Goal: Task Accomplishment & Management: Use online tool/utility

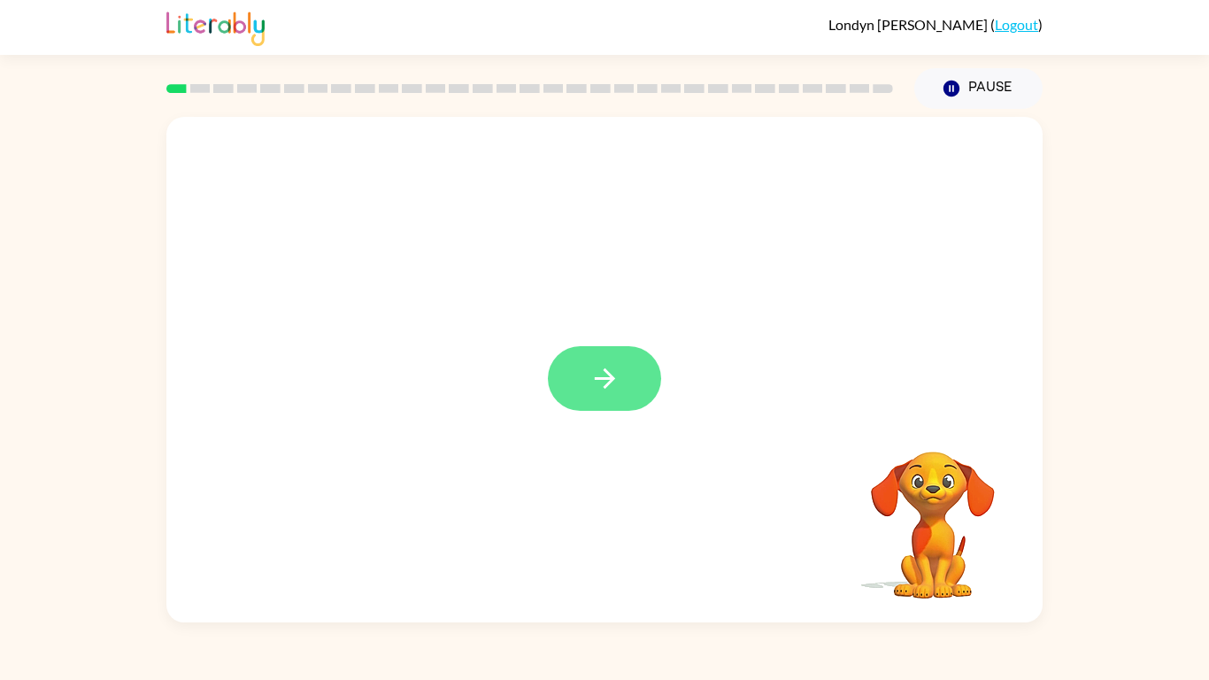
click at [605, 374] on icon "button" at bounding box center [605, 378] width 31 height 31
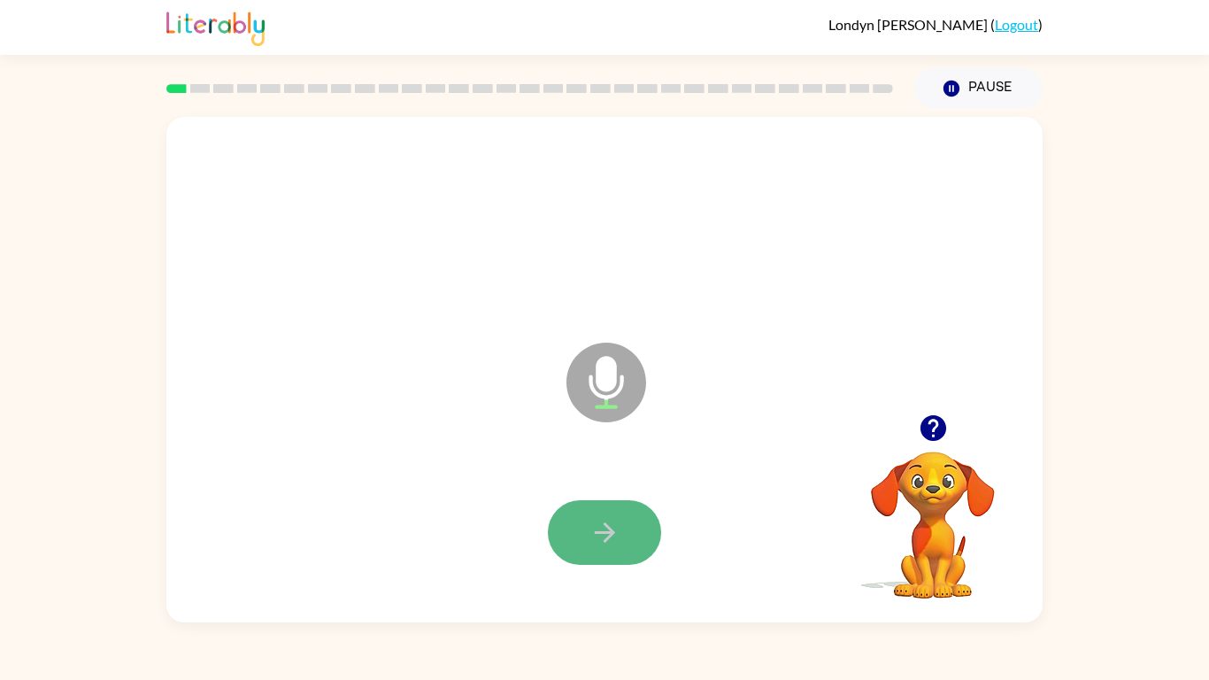
click at [605, 529] on icon "button" at bounding box center [605, 532] width 31 height 31
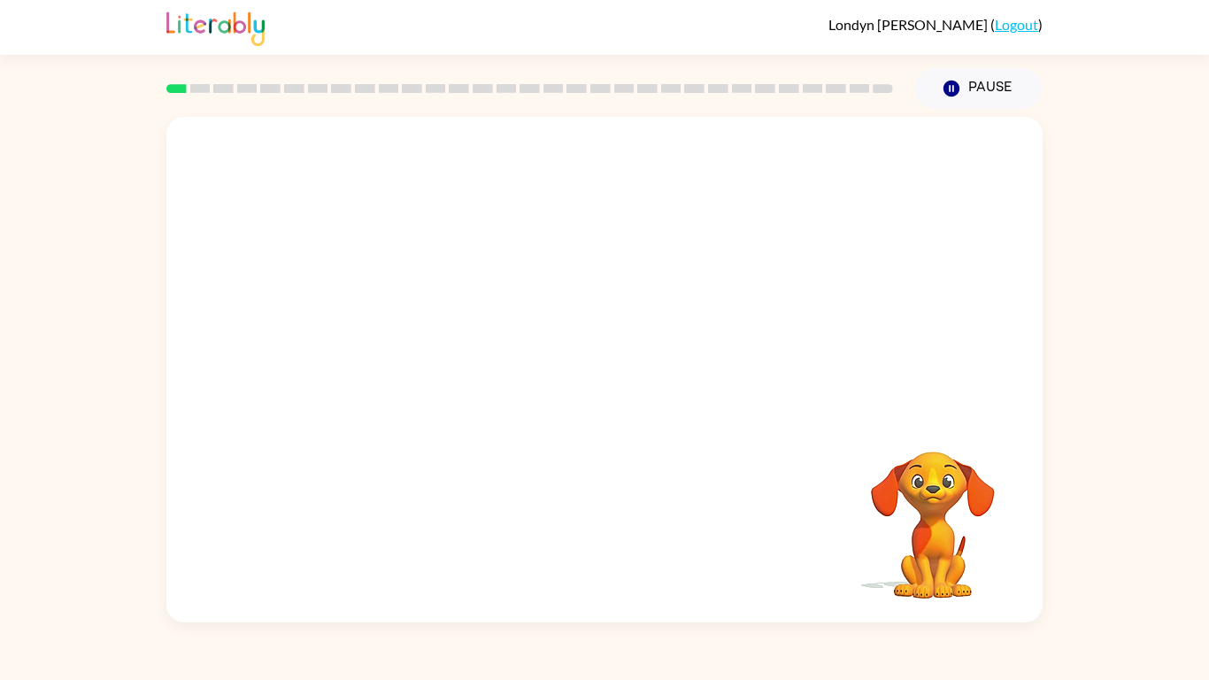
click at [636, 335] on div at bounding box center [604, 265] width 876 height 297
click at [937, 89] on button "Pause Pause" at bounding box center [978, 88] width 128 height 41
click at [953, 84] on icon "button" at bounding box center [952, 89] width 16 height 16
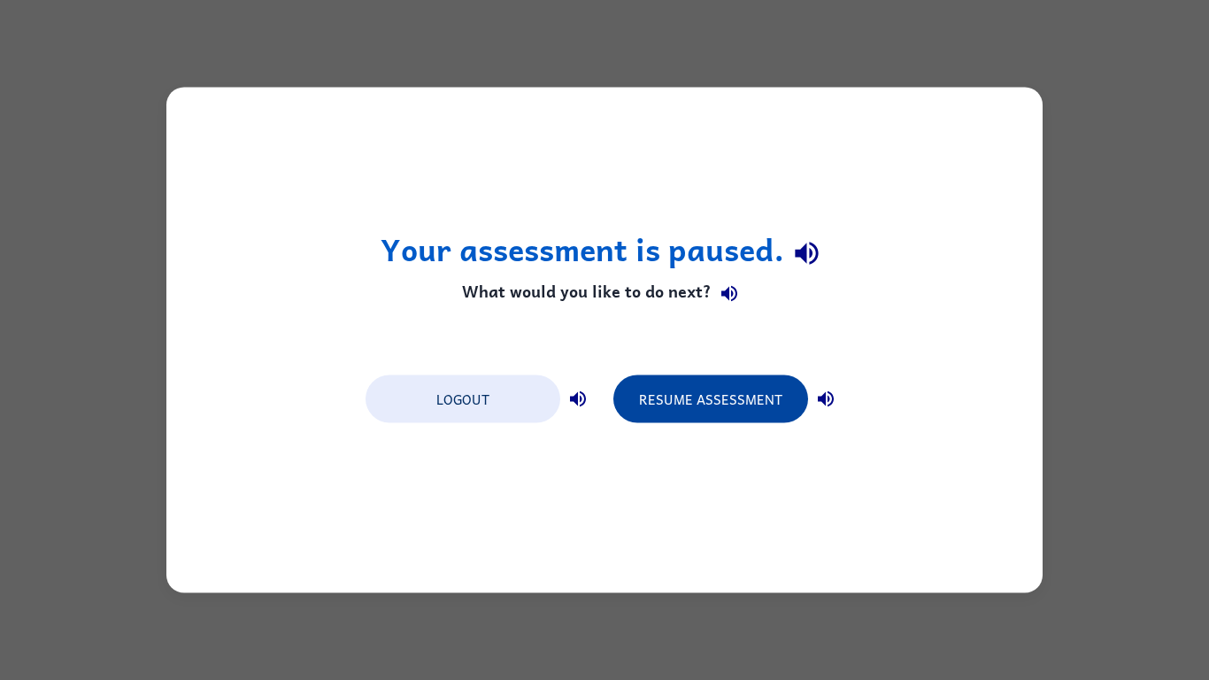
click at [731, 397] on button "Resume Assessment" at bounding box center [710, 399] width 195 height 48
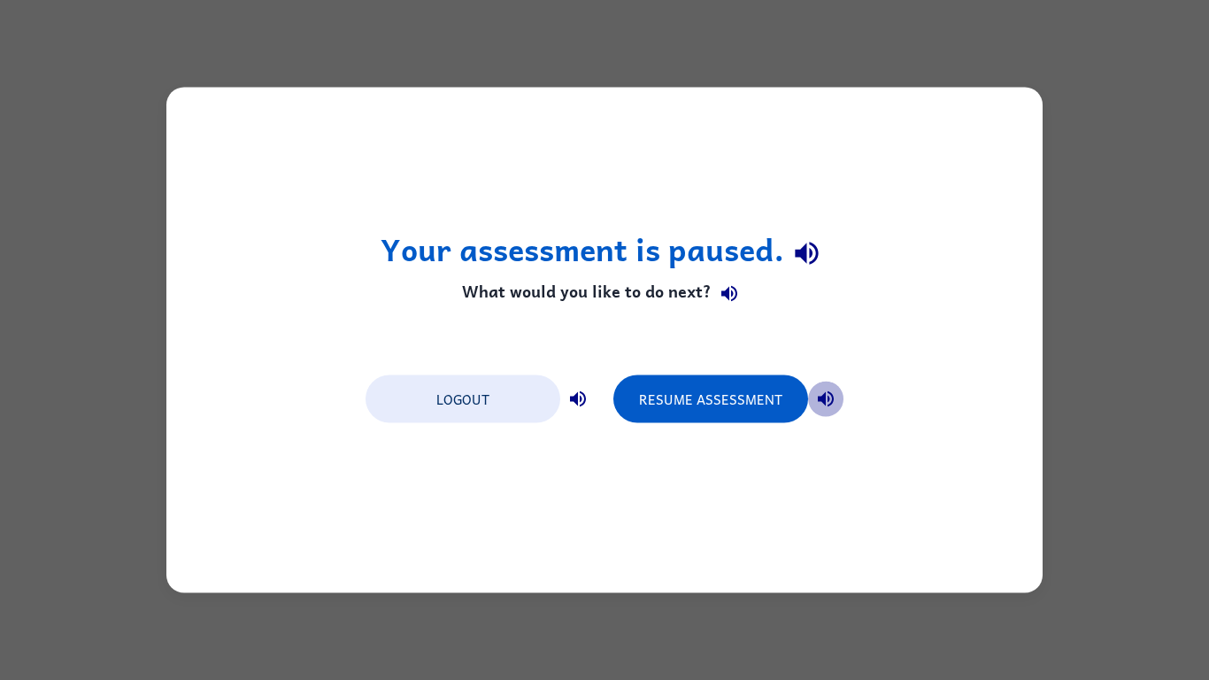
click at [825, 396] on icon "button" at bounding box center [826, 399] width 16 height 16
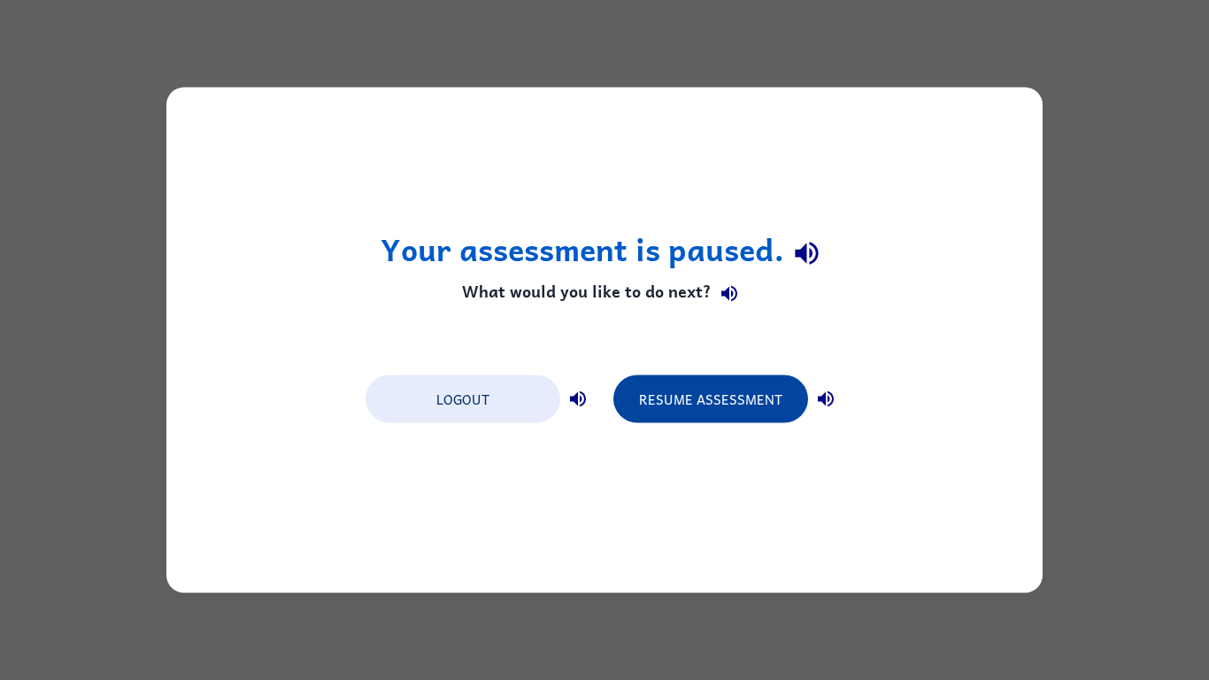
click at [748, 398] on button "Resume Assessment" at bounding box center [710, 399] width 195 height 48
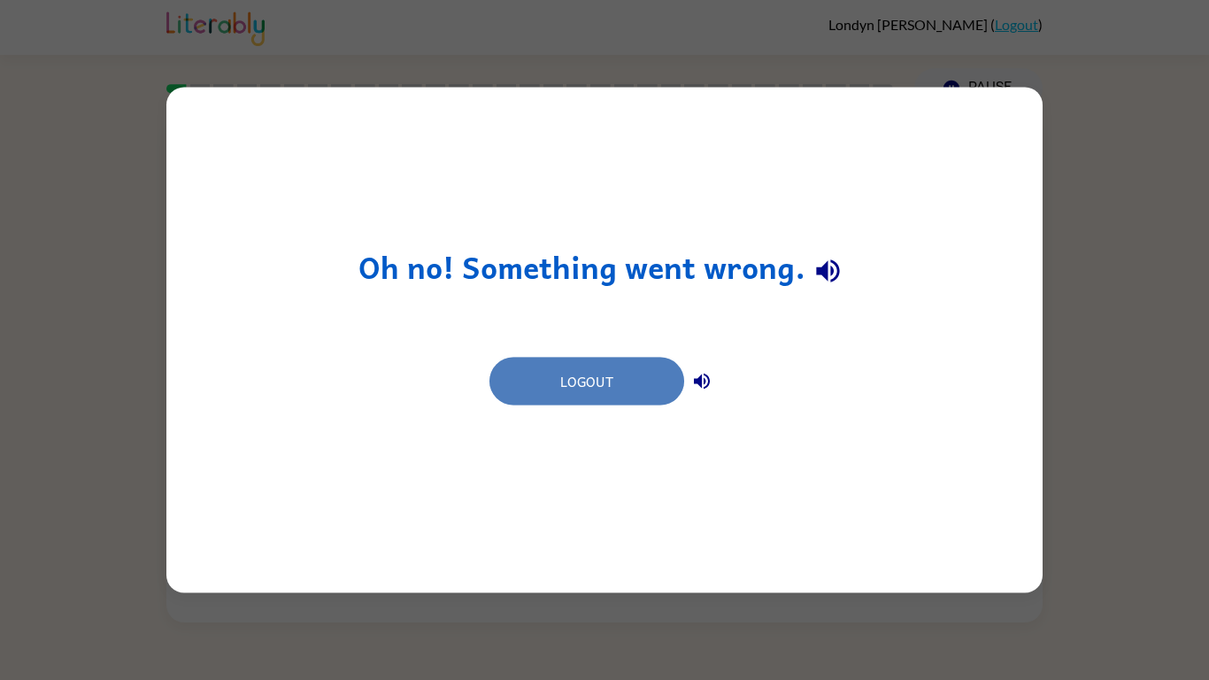
click at [641, 376] on button "Logout" at bounding box center [586, 382] width 195 height 48
click at [643, 374] on button "Logout" at bounding box center [586, 382] width 195 height 48
click at [641, 374] on button "Logout" at bounding box center [586, 382] width 195 height 48
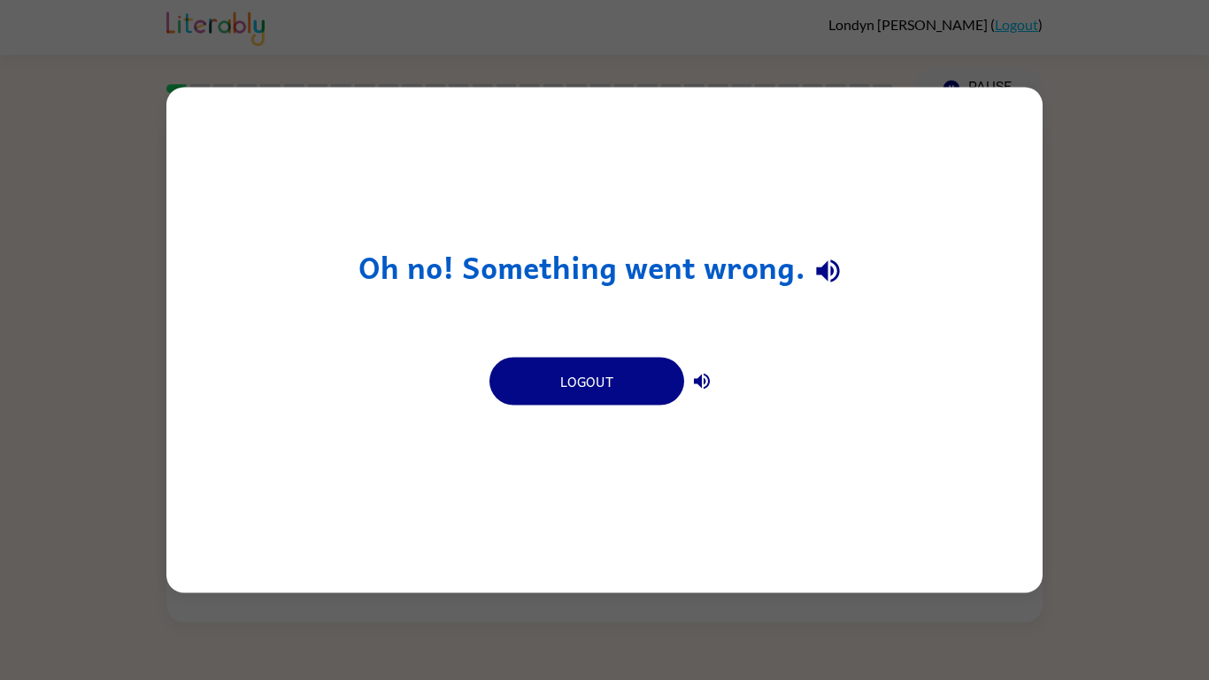
click at [710, 388] on icon "button" at bounding box center [701, 381] width 21 height 21
click at [641, 352] on div "Logout" at bounding box center [605, 379] width 248 height 67
click at [209, 220] on div "Oh no! Something went wrong. Logout" at bounding box center [604, 340] width 876 height 505
